Goal: Information Seeking & Learning: Check status

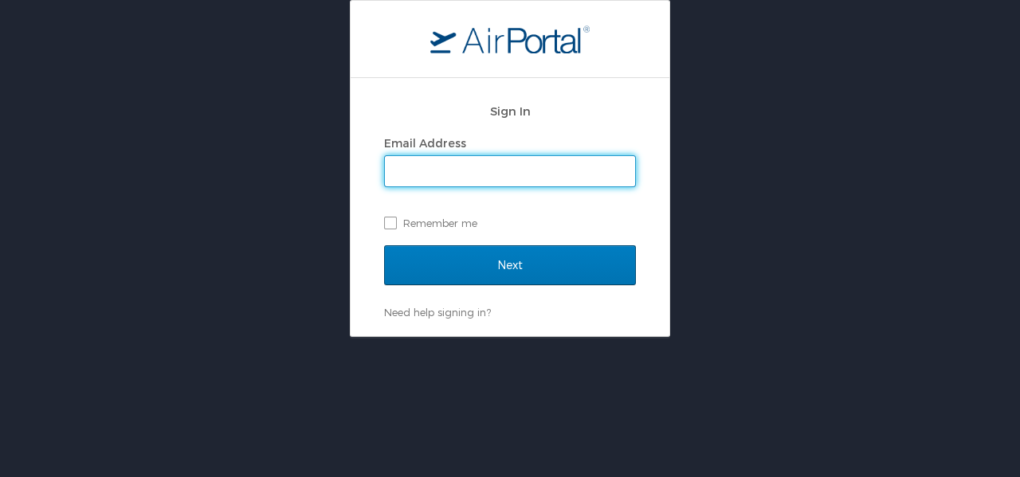
type input "[PERSON_NAME][EMAIL_ADDRESS][PERSON_NAME][DOMAIN_NAME]"
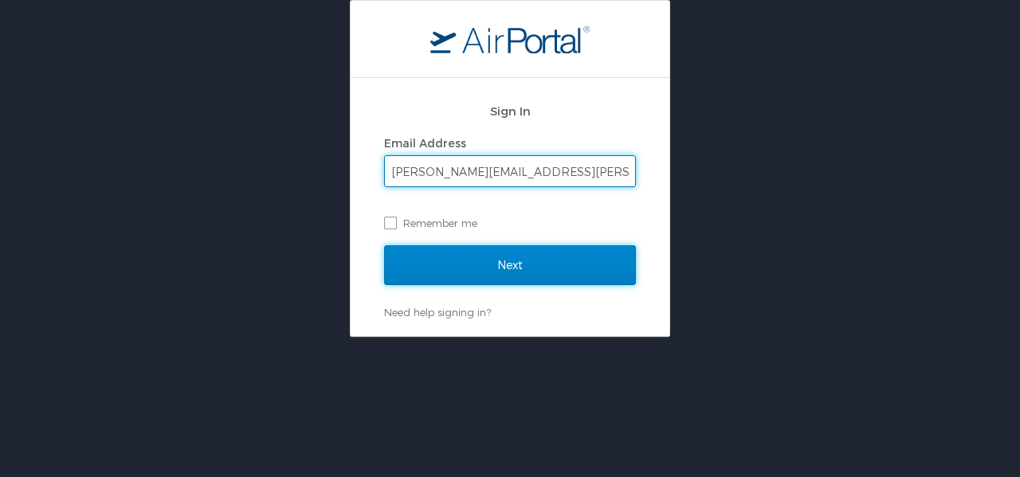
click at [531, 265] on input "Next" at bounding box center [510, 265] width 252 height 40
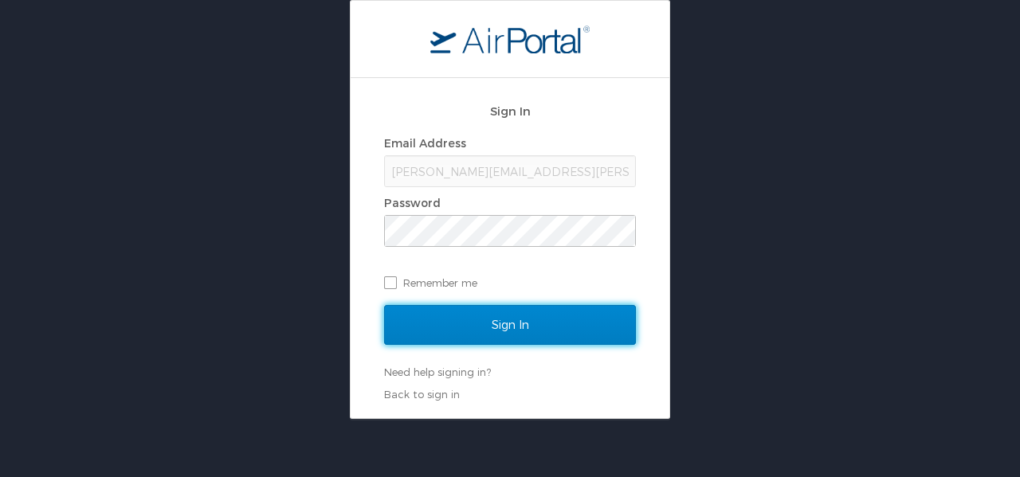
click at [441, 322] on input "Sign In" at bounding box center [510, 325] width 252 height 40
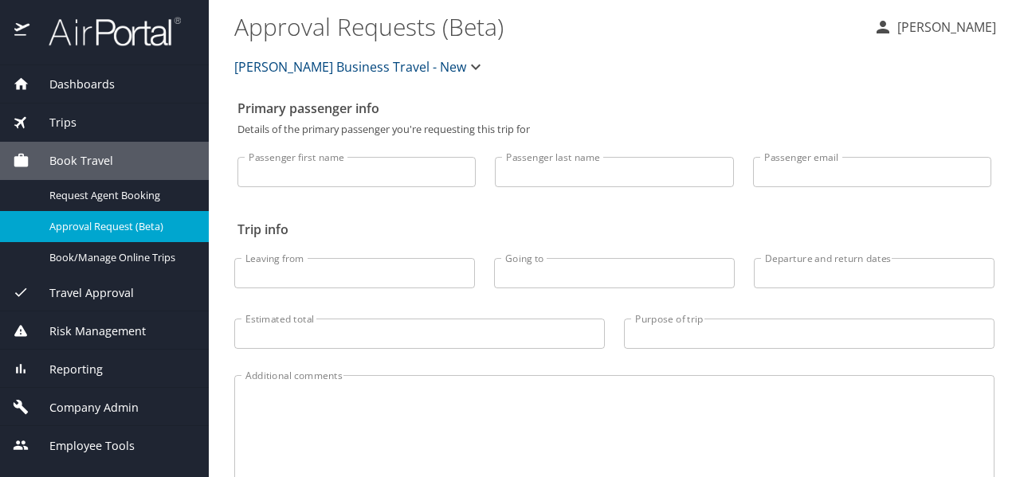
click at [83, 83] on span "Dashboards" at bounding box center [71, 85] width 85 height 18
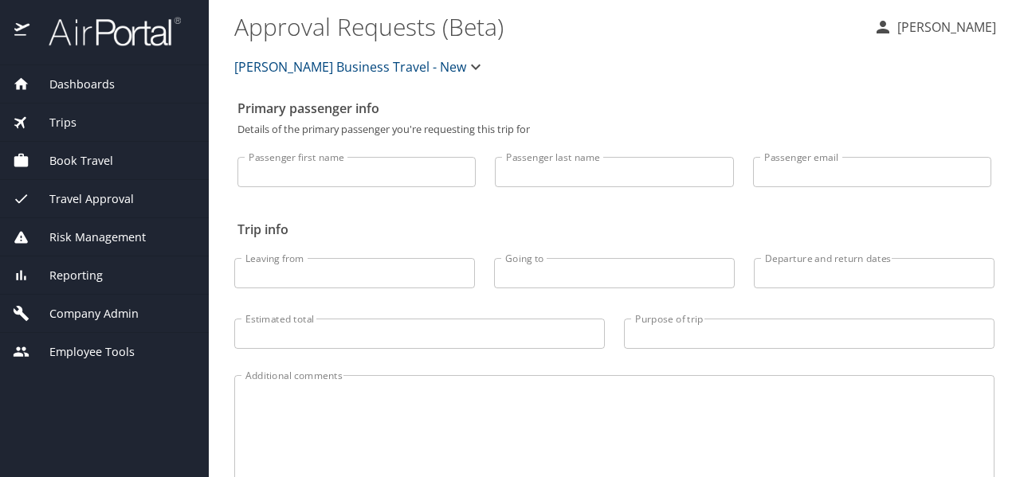
click at [72, 94] on div "Dashboards" at bounding box center [104, 84] width 209 height 38
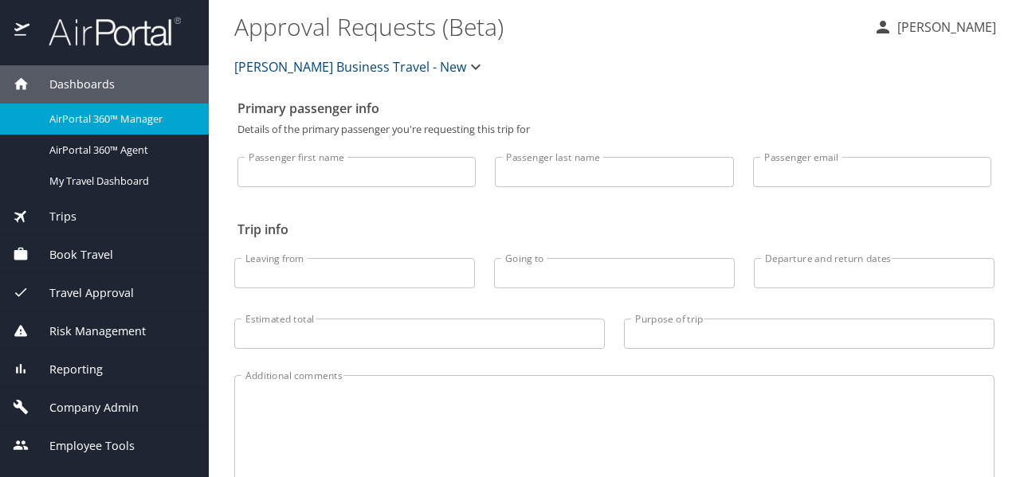
click at [53, 218] on span "Trips" at bounding box center [52, 217] width 47 height 18
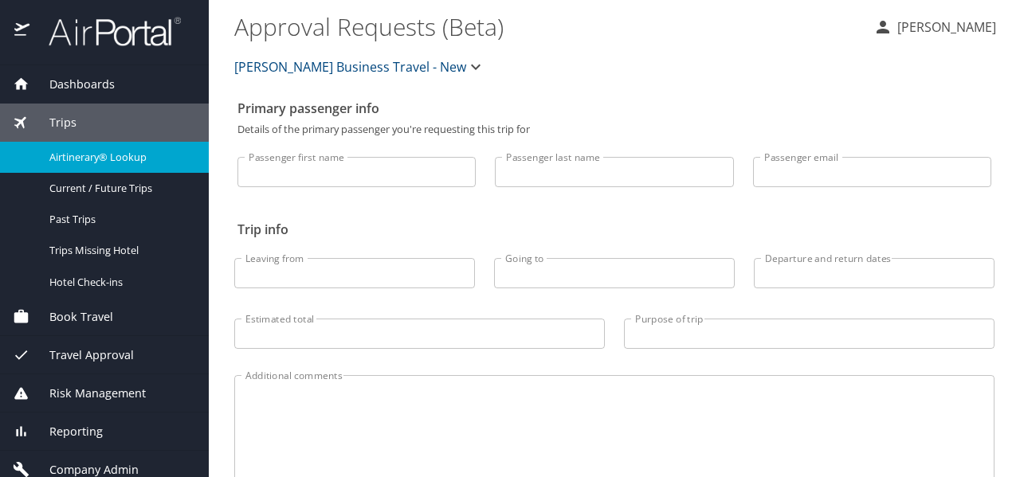
click at [107, 150] on span "Airtinerary® Lookup" at bounding box center [119, 157] width 140 height 15
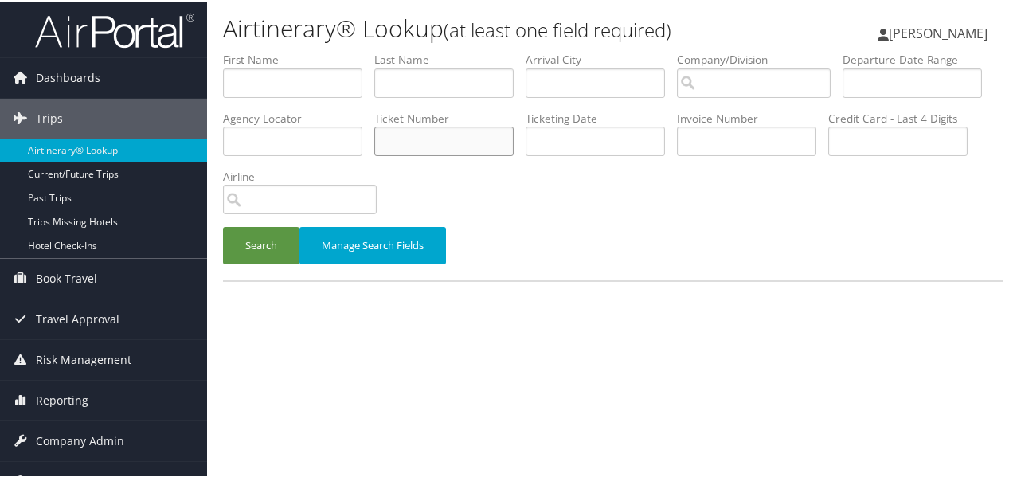
click at [514, 153] on input "text" at bounding box center [443, 139] width 139 height 29
click at [268, 252] on button "Search" at bounding box center [261, 243] width 76 height 37
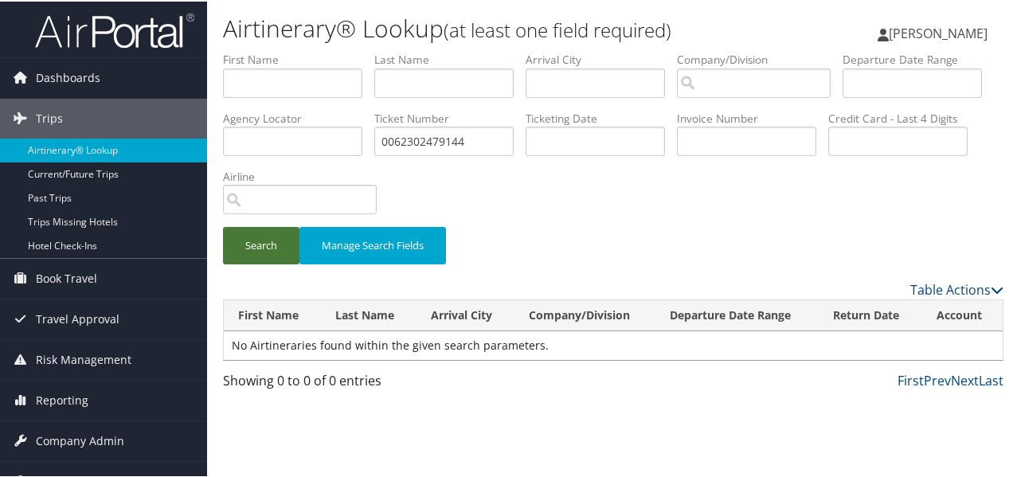
click at [268, 252] on button "Search" at bounding box center [261, 243] width 76 height 37
drag, startPoint x: 556, startPoint y: 146, endPoint x: 464, endPoint y: 140, distance: 91.8
click at [464, 50] on ul "First Name Last Name Departure City Arrival City Company/Division Airport/City …" at bounding box center [613, 50] width 781 height 0
type input "2302479144"
click at [255, 236] on button "Search" at bounding box center [261, 243] width 76 height 37
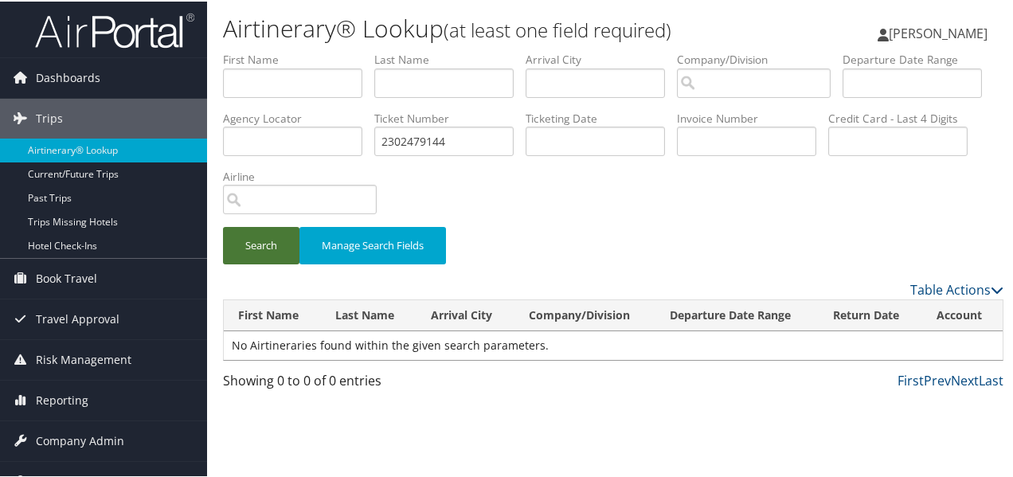
click at [255, 236] on button "Search" at bounding box center [261, 243] width 76 height 37
click at [782, 91] on input "search" at bounding box center [754, 81] width 154 height 29
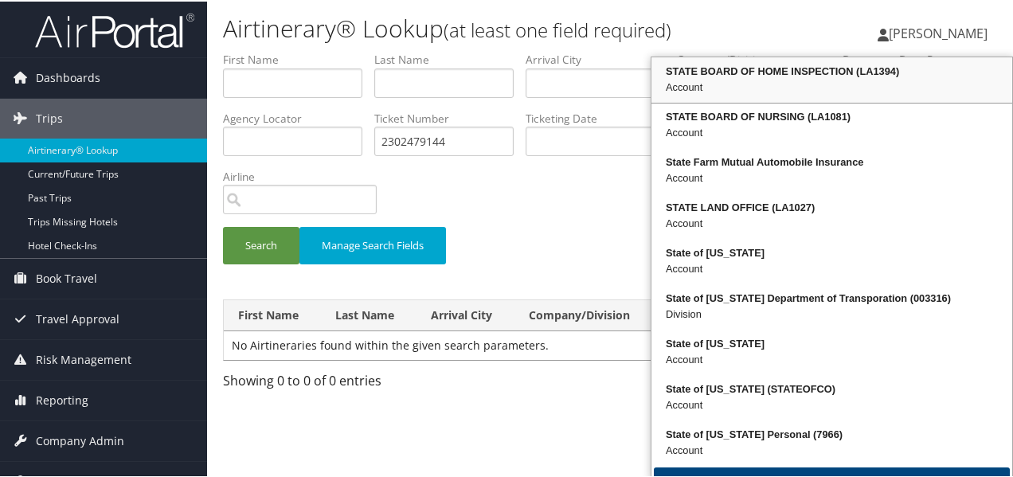
type input "state"
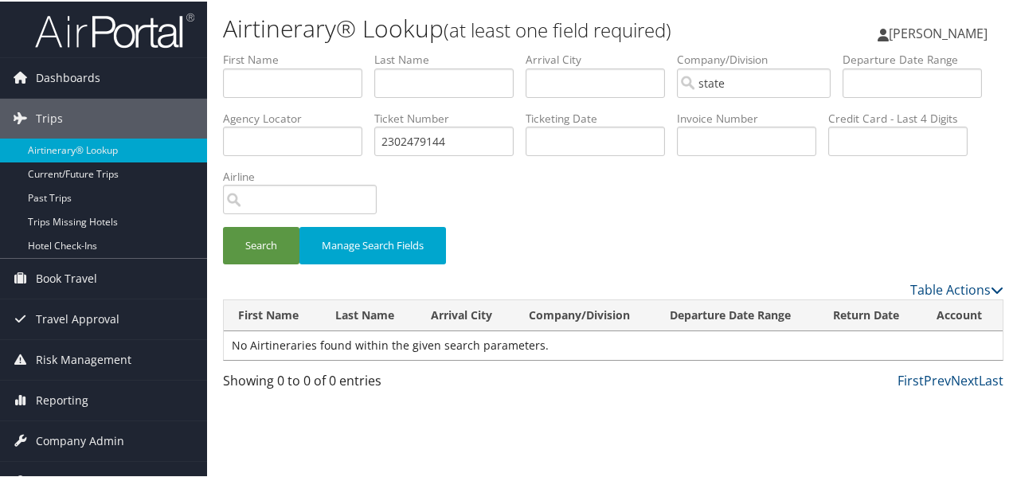
click at [790, 24] on div "Angela Cain Angela Cain My Settings Travel Agency Contacts Log Consulting Time …" at bounding box center [850, 38] width 340 height 61
click at [759, 82] on input "state" at bounding box center [754, 81] width 154 height 29
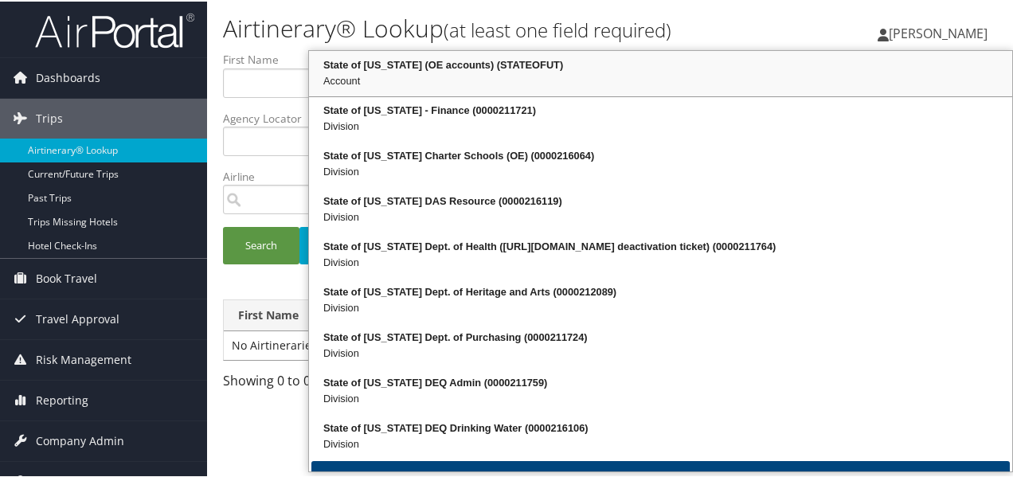
type input "state of utah"
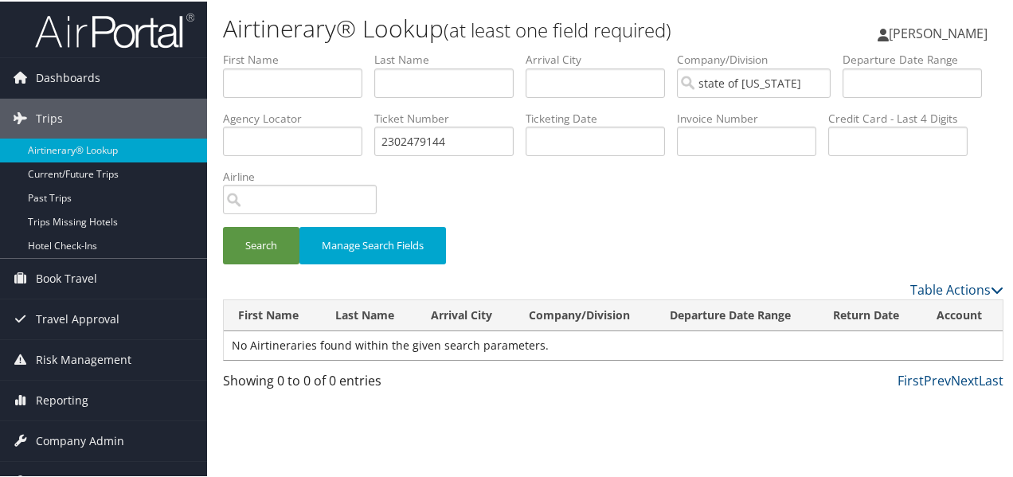
click at [766, 0] on div "Airtinerary® Lookup (at least one field required) Angela Cain Angela Cain My Se…" at bounding box center [613, 25] width 813 height 50
click at [788, 76] on input "state of utah" at bounding box center [754, 81] width 154 height 29
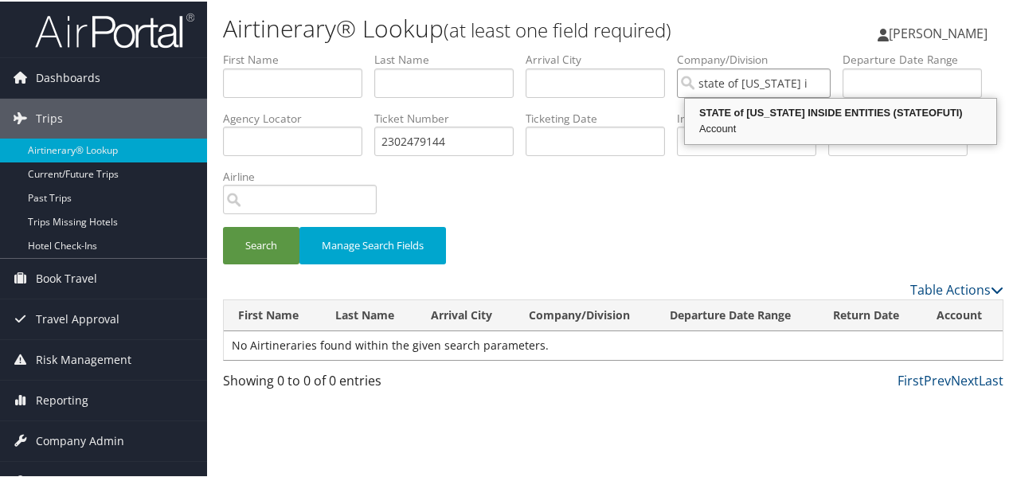
click at [784, 117] on div "STATE of UTAH INSIDE ENTITIES (STATEOFUTI)" at bounding box center [841, 112] width 307 height 16
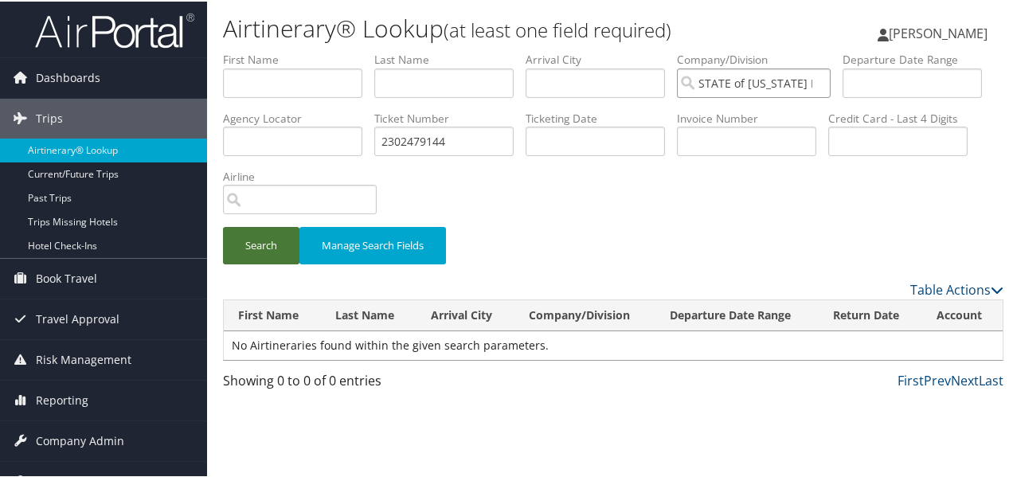
type input "STATE of UTAH INSIDE ENTITIES"
click at [248, 249] on button "Search" at bounding box center [261, 243] width 76 height 37
drag, startPoint x: 609, startPoint y: 143, endPoint x: 271, endPoint y: 139, distance: 338.6
click at [271, 50] on ul "First Name Last Name Departure City Arrival City Company/Division STATE of UTAH…" at bounding box center [613, 50] width 781 height 0
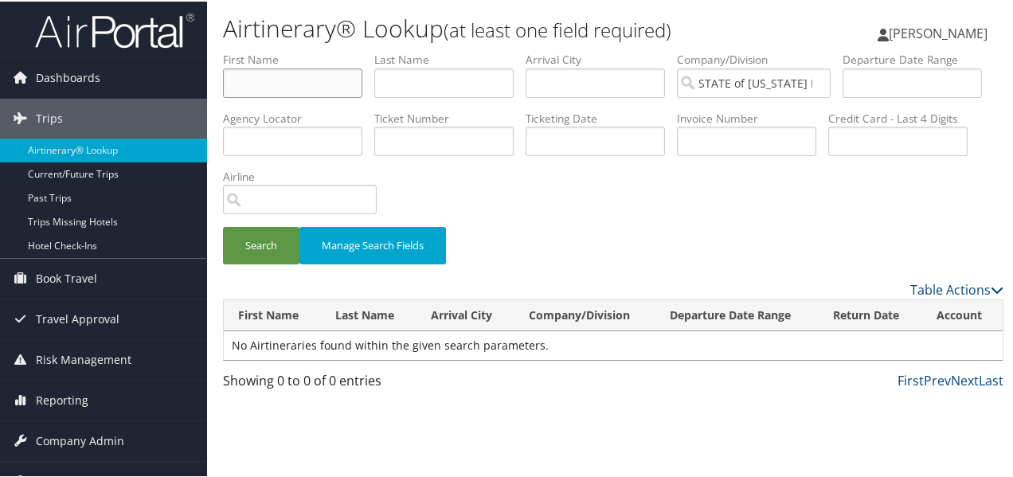
click at [283, 84] on input "text" at bounding box center [292, 81] width 139 height 29
type input "scott"
type input "smith"
click at [285, 253] on button "Search" at bounding box center [261, 243] width 76 height 37
